Goal: Transaction & Acquisition: Book appointment/travel/reservation

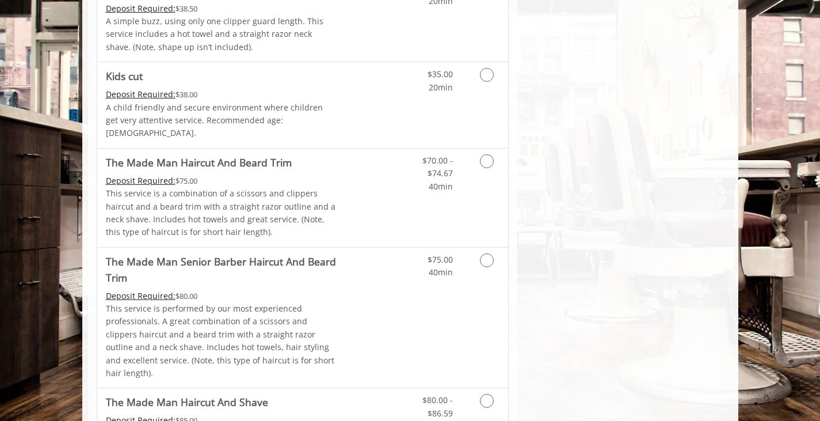
scroll to position [748, 0]
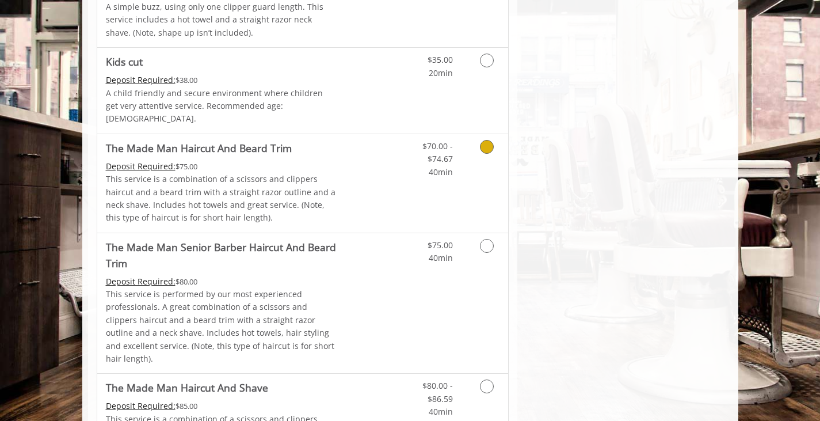
click at [350, 169] on link "Discounted Price" at bounding box center [371, 183] width 68 height 98
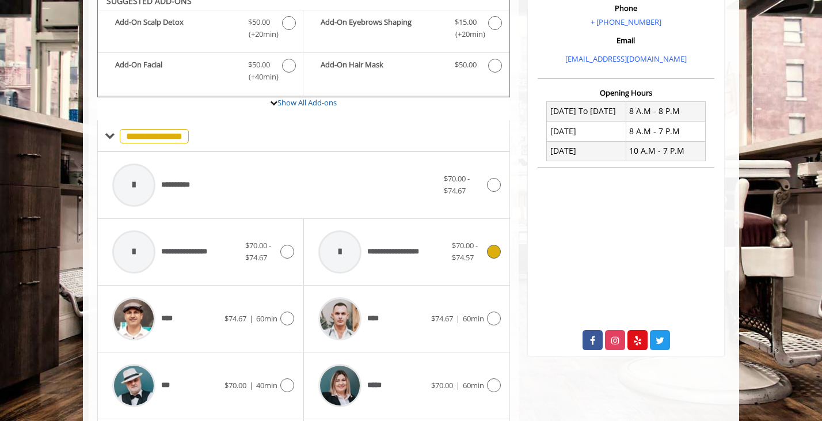
scroll to position [464, 0]
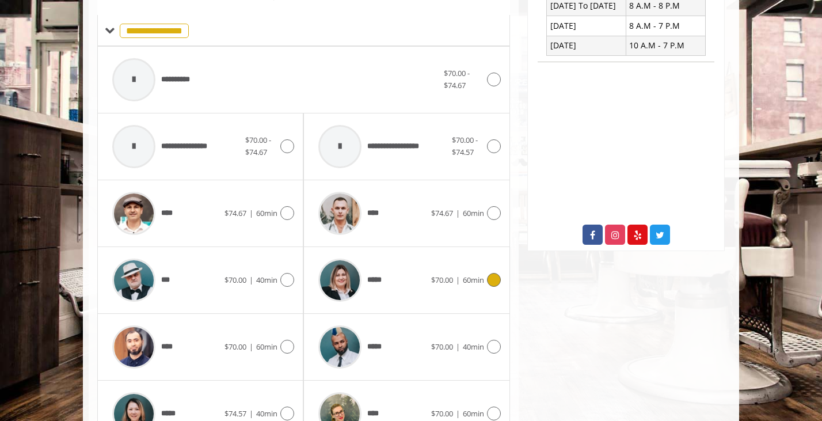
click at [488, 275] on icon at bounding box center [494, 280] width 14 height 14
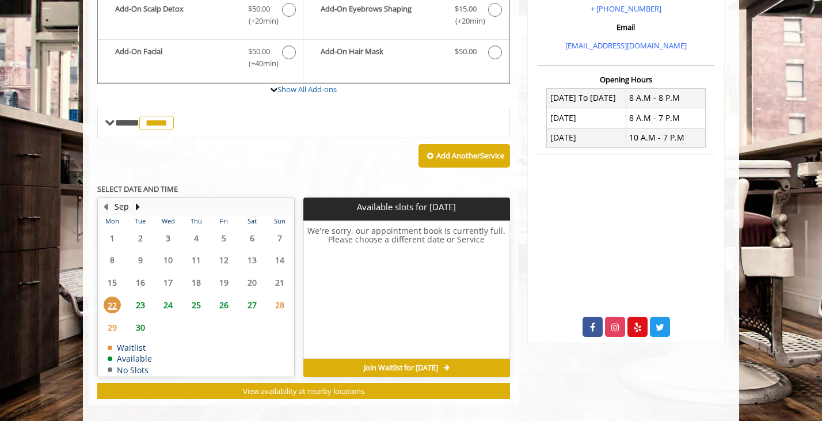
scroll to position [384, 0]
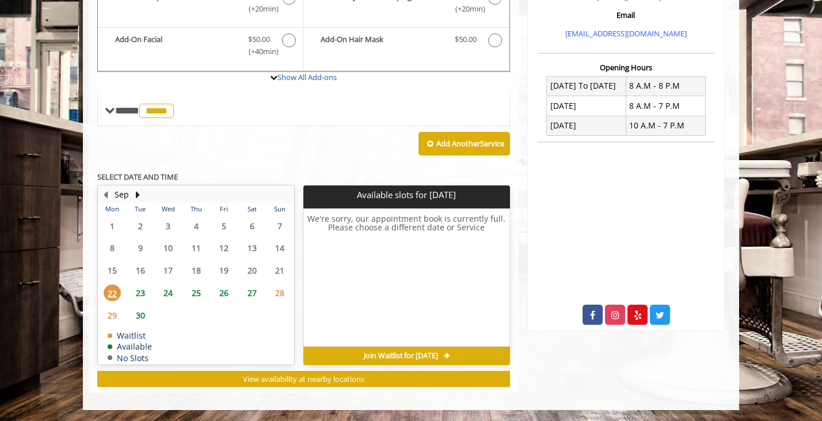
click at [139, 292] on span "23" at bounding box center [140, 292] width 17 height 17
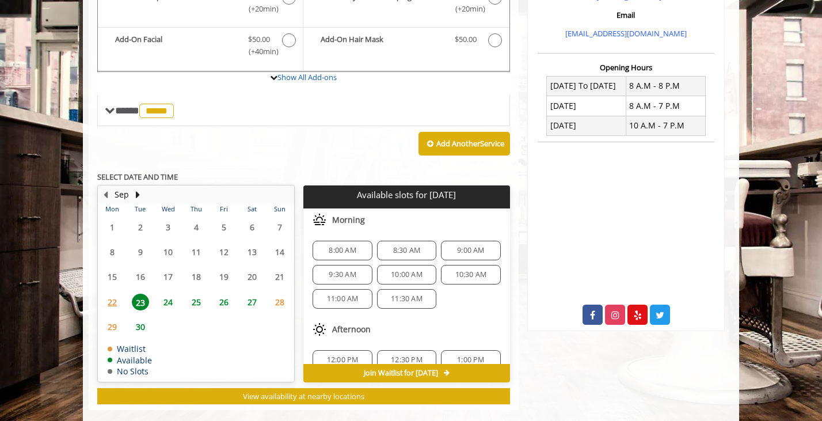
scroll to position [402, 0]
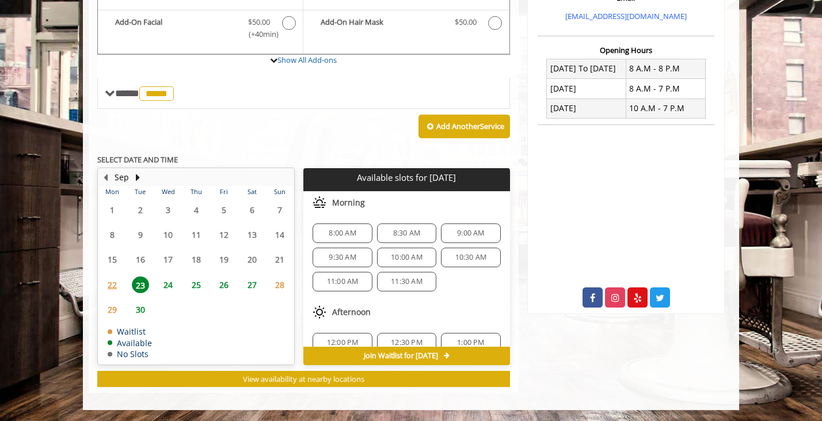
click at [166, 283] on span "24" at bounding box center [167, 284] width 17 height 17
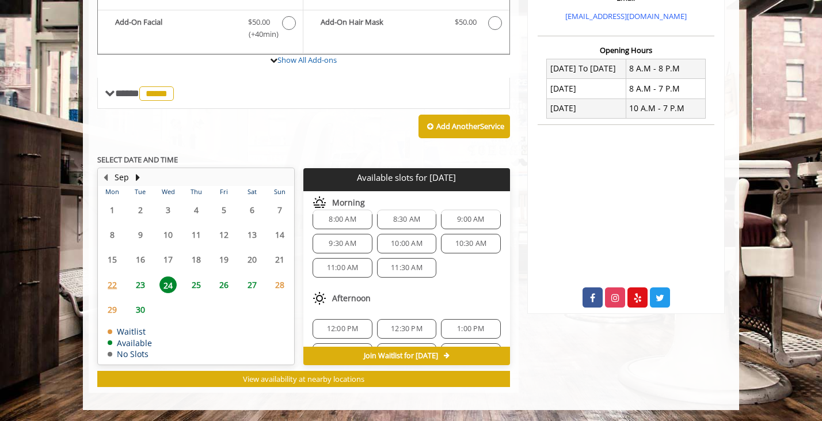
scroll to position [0, 0]
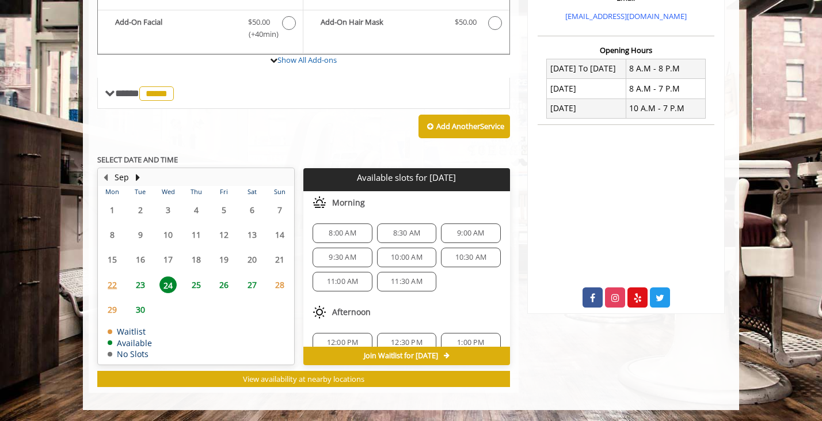
click at [470, 234] on span "9:00 AM" at bounding box center [470, 232] width 27 height 9
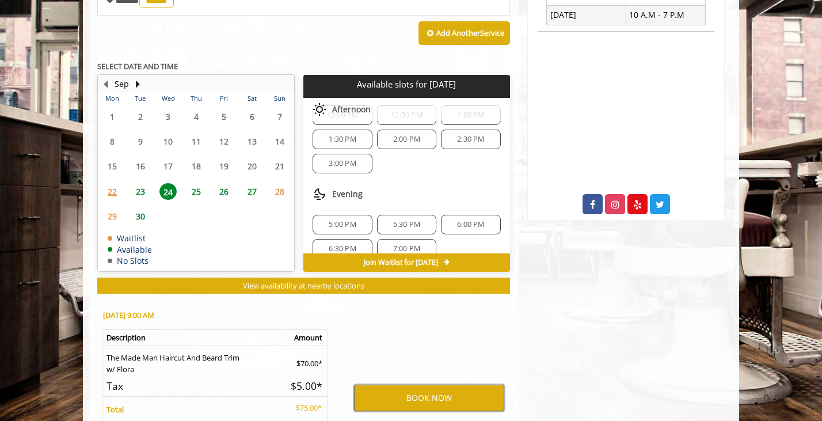
scroll to position [148, 0]
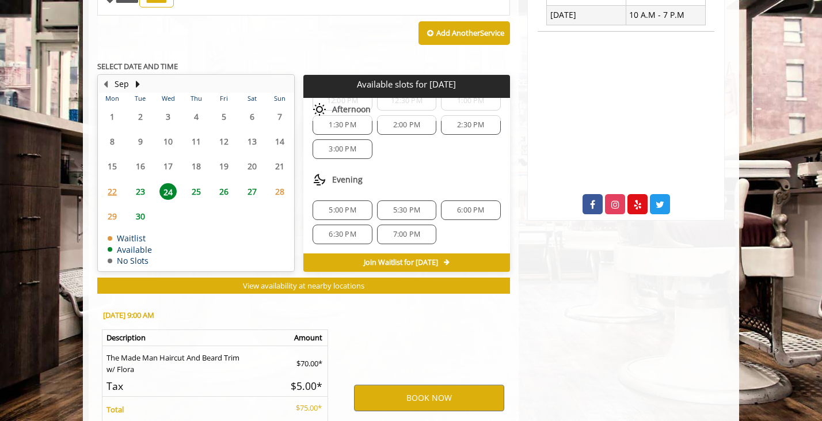
click at [351, 210] on span "5:00 PM" at bounding box center [342, 209] width 27 height 9
click at [405, 396] on button "BOOK NOW" at bounding box center [429, 397] width 150 height 26
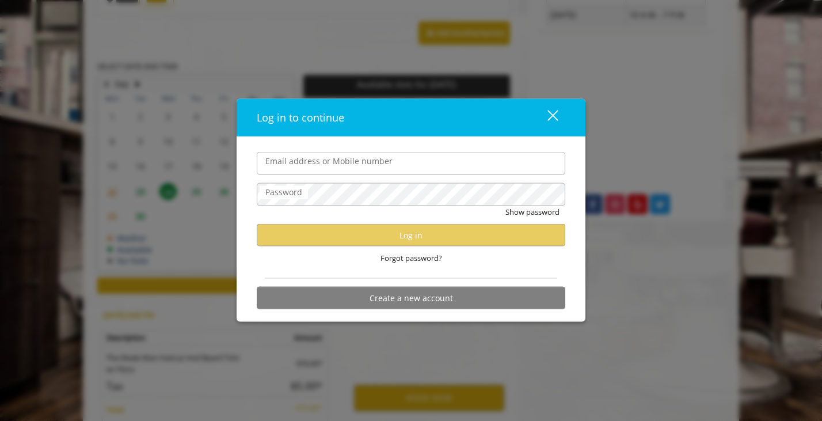
type input "**********"
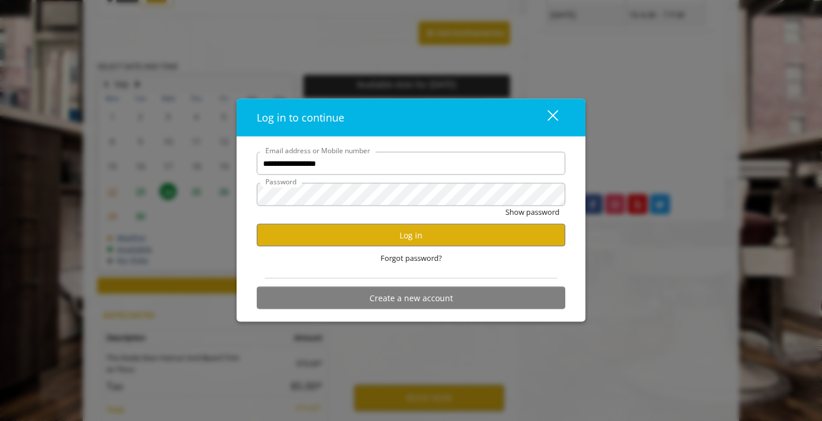
scroll to position [0, 0]
click at [376, 236] on button "Log in" at bounding box center [411, 235] width 308 height 22
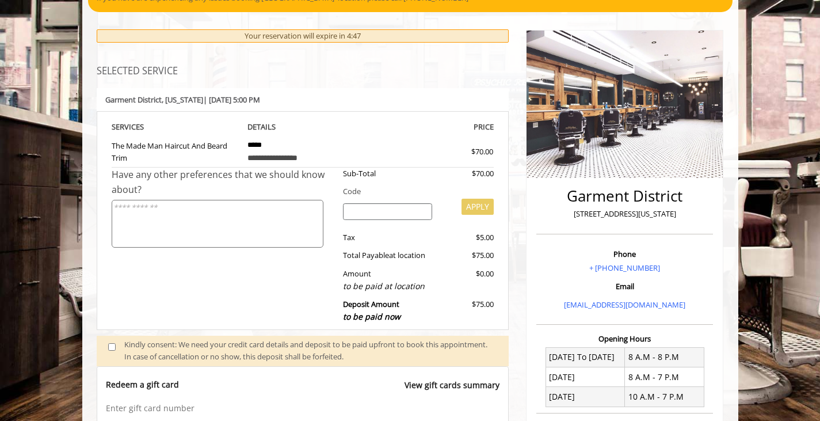
scroll to position [55, 0]
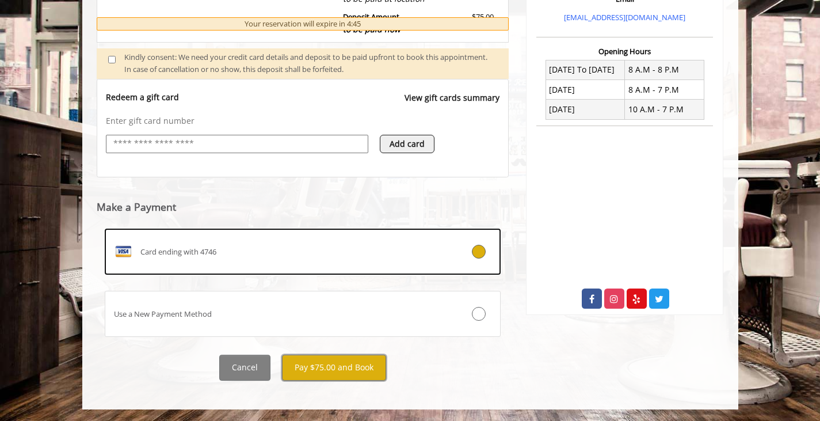
click at [330, 372] on button "Pay $75.00 and Book" at bounding box center [334, 368] width 104 height 26
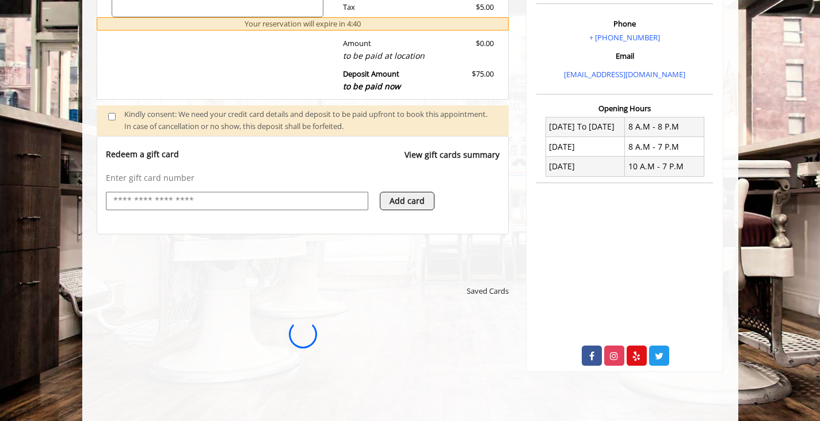
scroll to position [516, 0]
